Goal: Information Seeking & Learning: Find specific fact

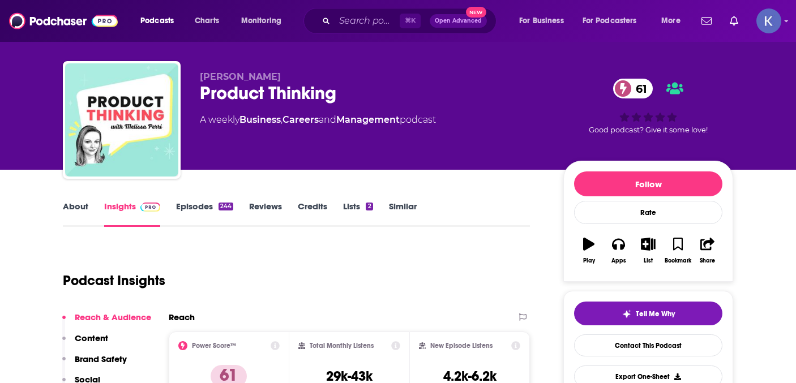
scroll to position [176, 0]
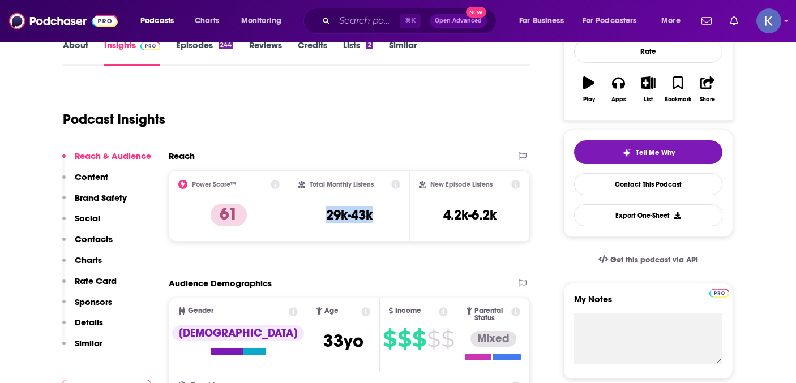
drag, startPoint x: 382, startPoint y: 216, endPoint x: 322, endPoint y: 215, distance: 60.6
click at [322, 215] on div "Total Monthly Listens 29k-43k" at bounding box center [349, 206] width 103 height 52
copy h3 "29k-43k"
drag, startPoint x: 510, startPoint y: 216, endPoint x: 435, endPoint y: 216, distance: 74.2
click at [435, 216] on div "New Episode Listens 4.2k-6.2k" at bounding box center [469, 206] width 101 height 52
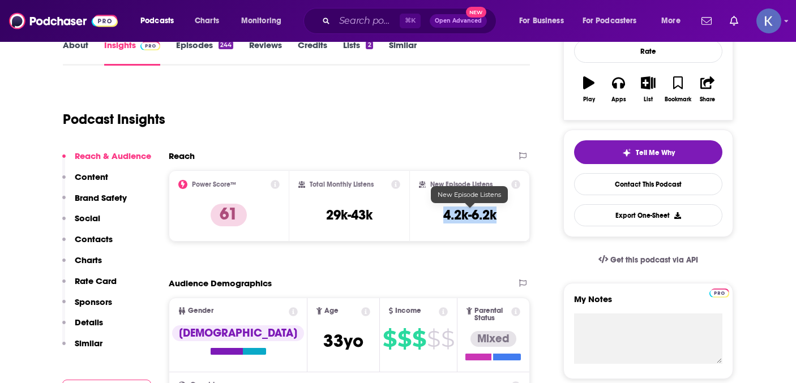
copy h3 "4.2k-6.2k"
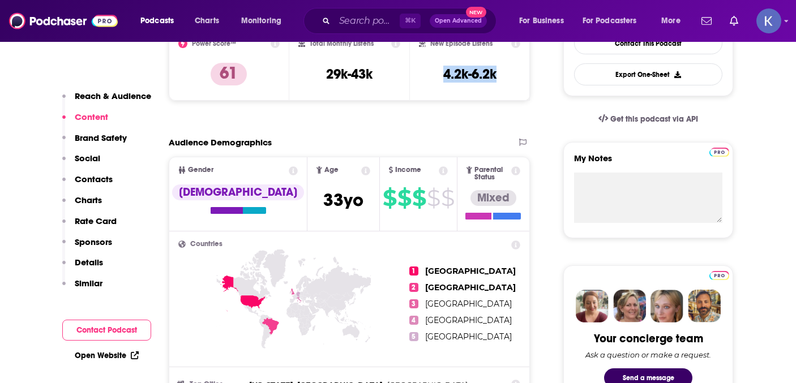
scroll to position [328, 0]
